Goal: Navigation & Orientation: Go to known website

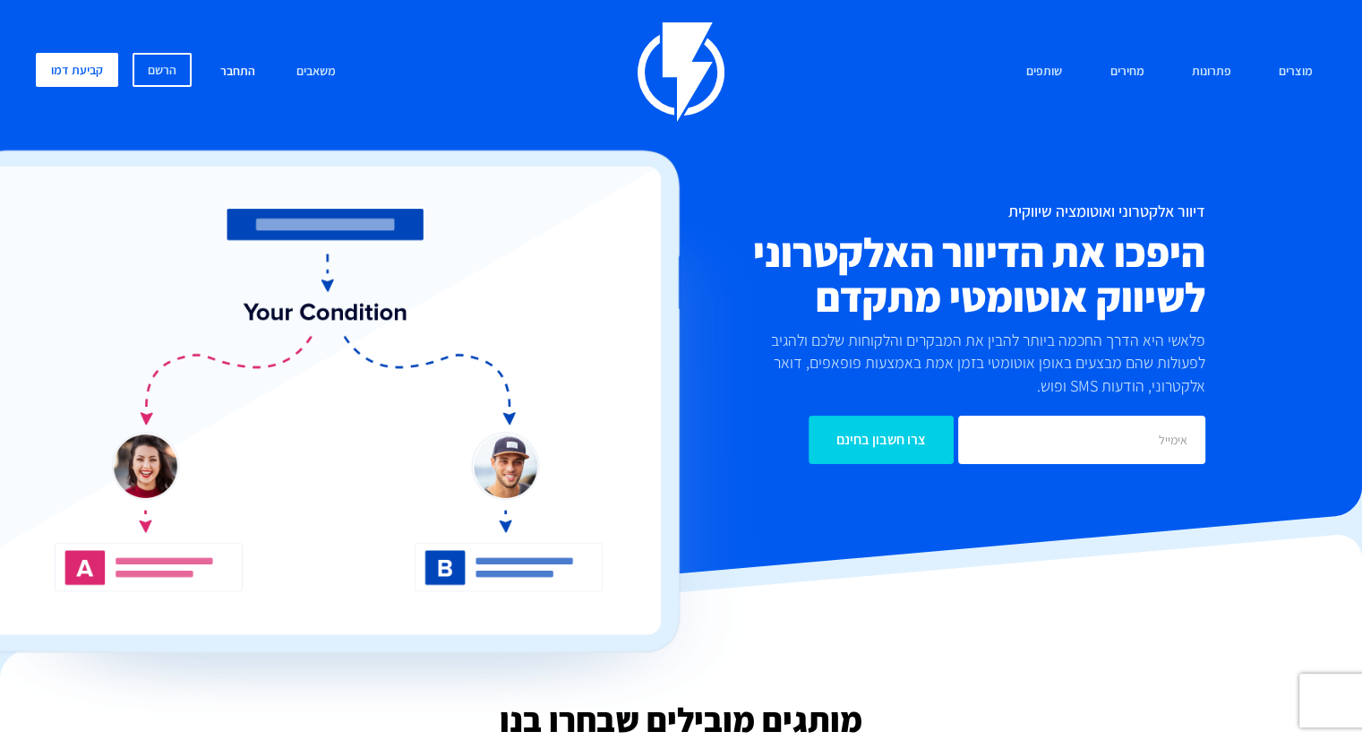
click at [239, 73] on link "התחבר" at bounding box center [238, 72] width 62 height 39
click at [234, 73] on link "התחבר" at bounding box center [238, 72] width 62 height 39
